Goal: Find specific page/section

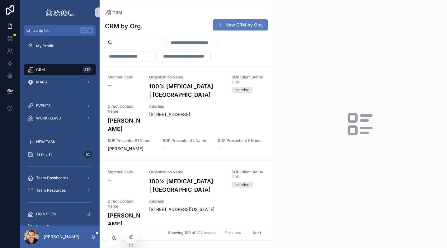
click at [128, 43] on input "scrollable content" at bounding box center [138, 42] width 51 height 9
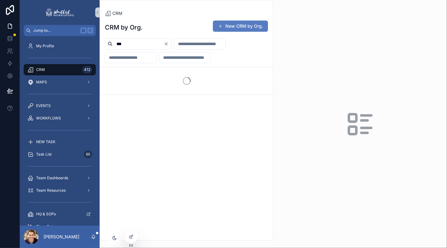
type input "***"
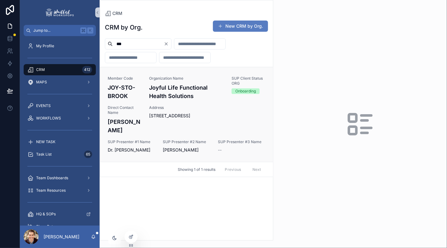
click at [145, 92] on div "Member Code JOY-STO-BROOK Organization Name Joyful Life Functional Health Solut…" at bounding box center [187, 114] width 158 height 77
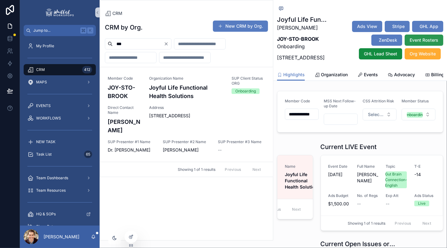
click at [418, 43] on span "Event Rosters" at bounding box center [424, 40] width 29 height 6
